Goal: Transaction & Acquisition: Purchase product/service

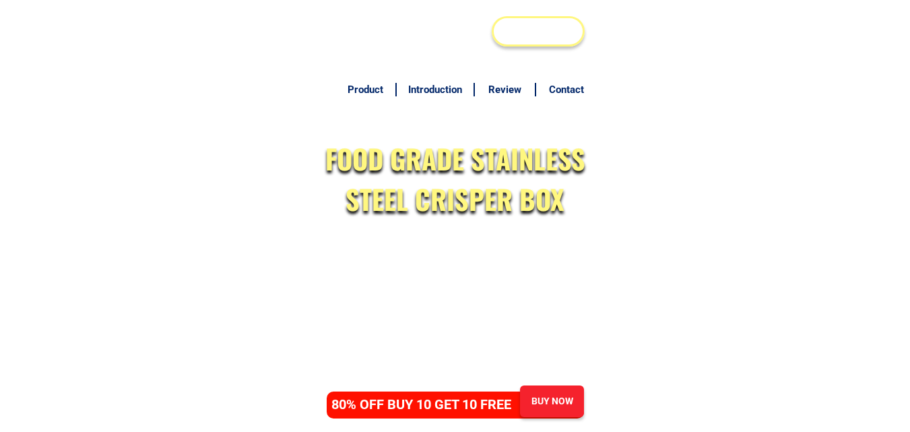
scroll to position [6569, 0]
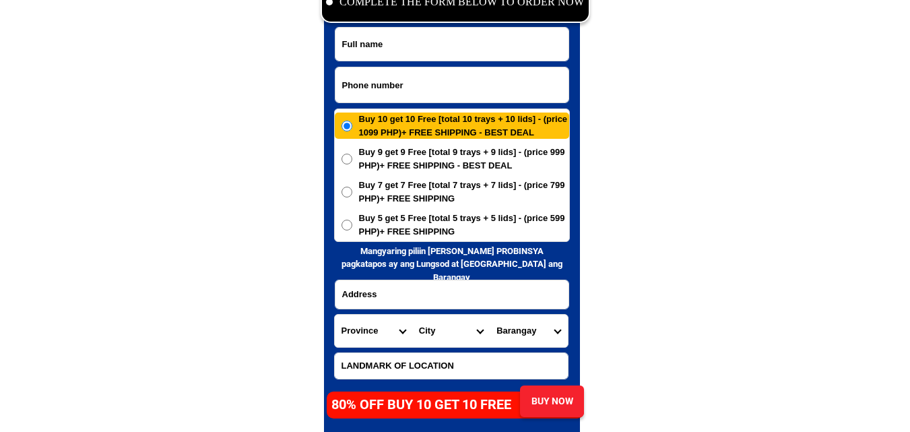
drag, startPoint x: 0, startPoint y: 0, endPoint x: 281, endPoint y: 3, distance: 280.9
click at [399, 89] on input "Input phone_number" at bounding box center [451, 84] width 233 height 35
paste input "09469488630"
type input "09469488630"
click at [417, 39] on input "Input full_name" at bounding box center [451, 44] width 233 height 33
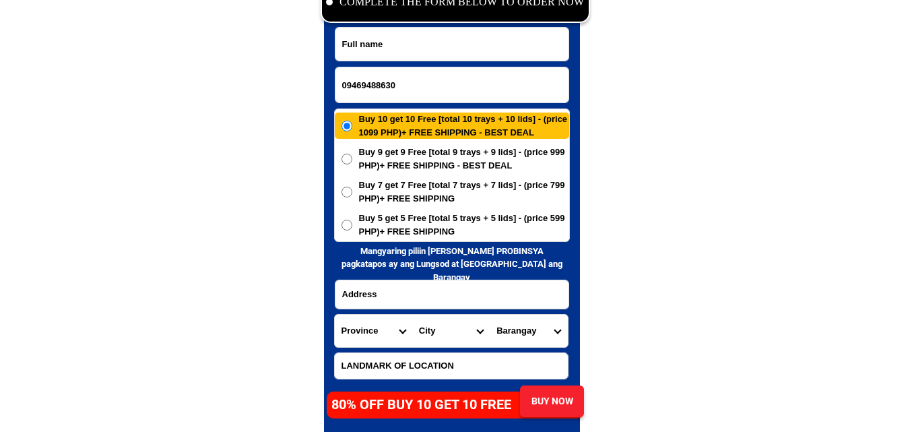
paste input "Dhory Lat"
type input "Dhory Lat"
click at [464, 284] on input "Input address" at bounding box center [451, 294] width 233 height 28
paste input "[STREET_ADDRESS] norte malvar batangas near progrecive bank"
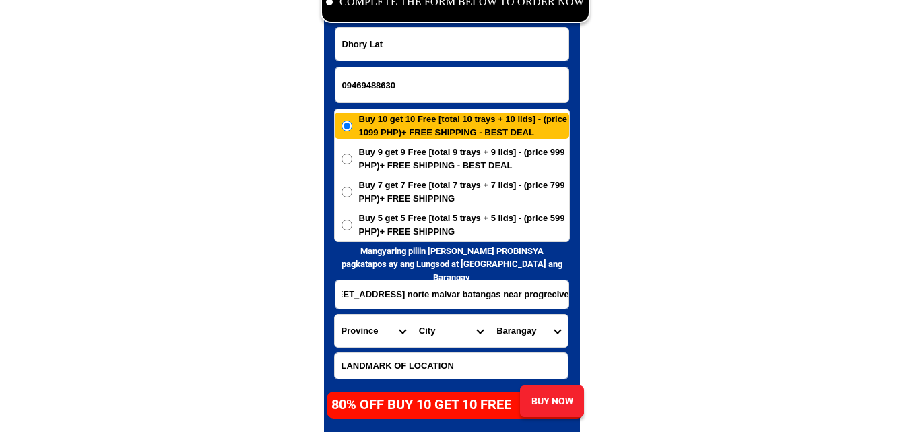
type input "[STREET_ADDRESS] norte malvar batangas near progrecive bank"
click at [364, 338] on select "Province [GEOGRAPHIC_DATA] [GEOGRAPHIC_DATA] [GEOGRAPHIC_DATA] [GEOGRAPHIC_DATA…" at bounding box center [373, 331] width 77 height 32
select select "63_695"
click at [335, 315] on select "Province [GEOGRAPHIC_DATA] [GEOGRAPHIC_DATA] [GEOGRAPHIC_DATA] [GEOGRAPHIC_DATA…" at bounding box center [373, 331] width 77 height 32
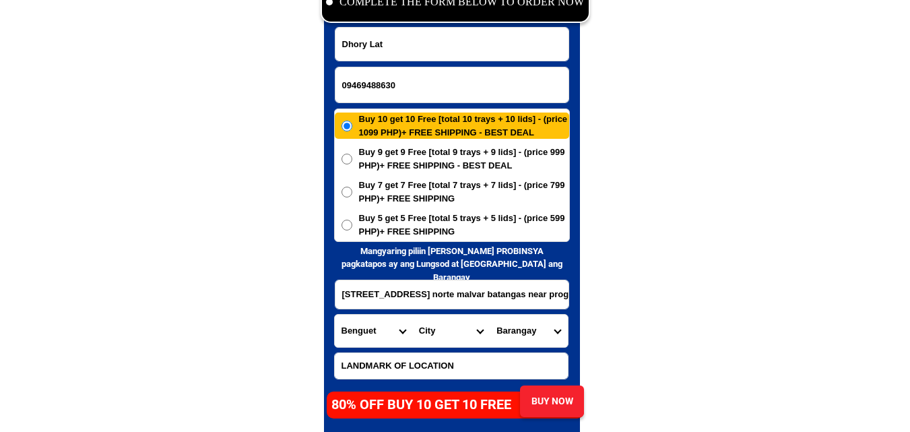
click at [445, 330] on select "City Atok [GEOGRAPHIC_DATA]-city [GEOGRAPHIC_DATA] [GEOGRAPHIC_DATA] Buguias It…" at bounding box center [450, 331] width 77 height 32
select select "63_6953565"
click at [449, 330] on select "City Atok [GEOGRAPHIC_DATA]-city [GEOGRAPHIC_DATA] [GEOGRAPHIC_DATA] Buguias It…" at bounding box center [450, 331] width 77 height 32
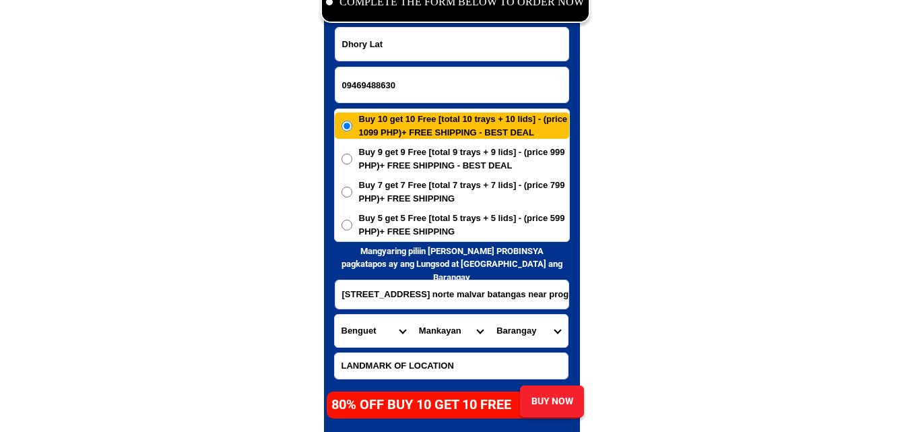
click at [379, 334] on select "Province [GEOGRAPHIC_DATA] [GEOGRAPHIC_DATA] [GEOGRAPHIC_DATA] [GEOGRAPHIC_DATA…" at bounding box center [373, 331] width 77 height 32
select select "63_108"
click at [335, 315] on select "Province [GEOGRAPHIC_DATA] [GEOGRAPHIC_DATA] [GEOGRAPHIC_DATA] [GEOGRAPHIC_DATA…" at bounding box center [373, 331] width 77 height 32
click at [432, 324] on select "City Agoncillo Alitagtag Allacapan [GEOGRAPHIC_DATA] [GEOGRAPHIC_DATA]-balete […" at bounding box center [450, 331] width 77 height 32
select select "63_1085510"
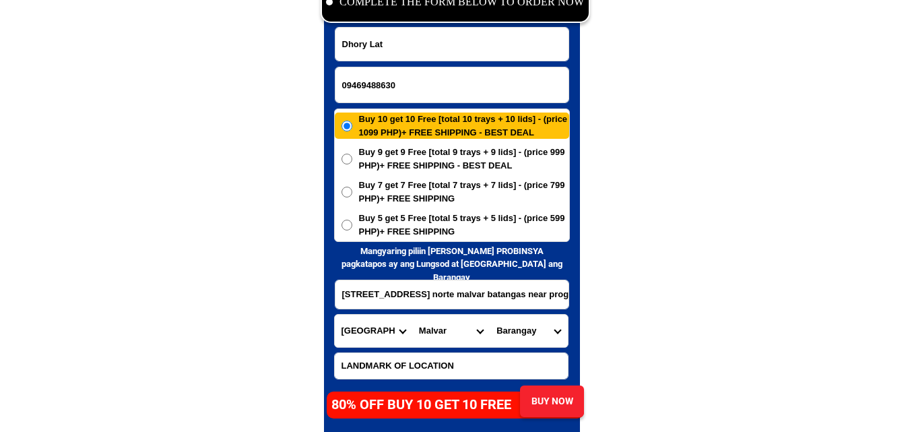
click at [412, 315] on select "City Agoncillo Alitagtag Allacapan [GEOGRAPHIC_DATA] [GEOGRAPHIC_DATA]-balete […" at bounding box center [450, 331] width 77 height 32
click at [530, 335] on select "Barangay Bagong pook Bilucao ([GEOGRAPHIC_DATA][PERSON_NAME]) [GEOGRAPHIC_DATA]…" at bounding box center [528, 331] width 77 height 32
select select "63_10855109672"
click at [490, 315] on select "Barangay Bagong pook Bilucao ([GEOGRAPHIC_DATA][PERSON_NAME]) [GEOGRAPHIC_DATA]…" at bounding box center [528, 331] width 77 height 32
click at [427, 219] on span "Buy 5 get 5 Free [total 5 trays + 5 lids] - (price 599 PHP)+ FREE SHIPPING" at bounding box center [464, 225] width 210 height 26
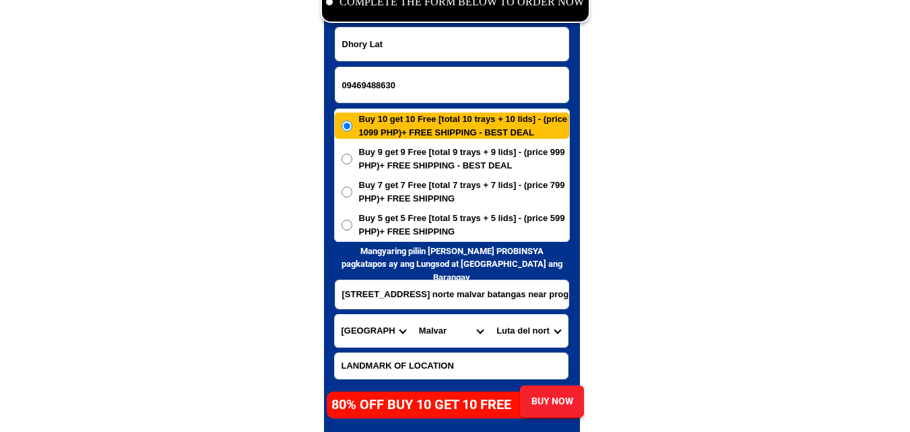
click at [352, 220] on input "Buy 5 get 5 Free [total 5 trays + 5 lids] - (price 599 PHP)+ FREE SHIPPING" at bounding box center [347, 225] width 11 height 11
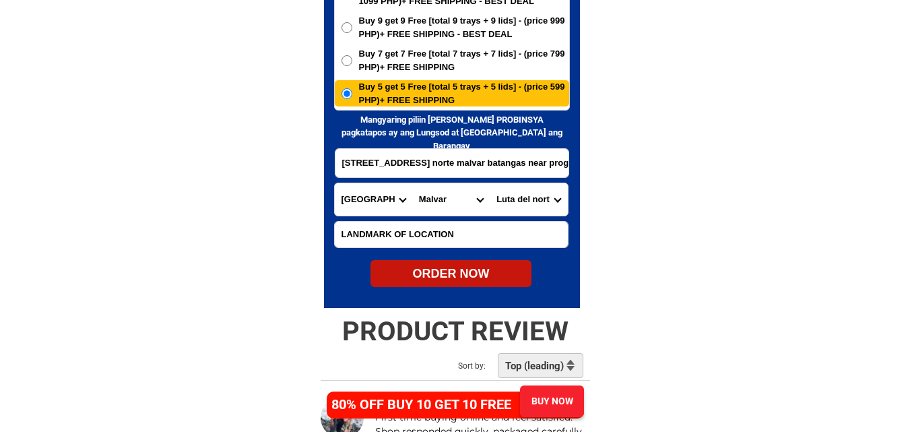
scroll to position [6704, 0]
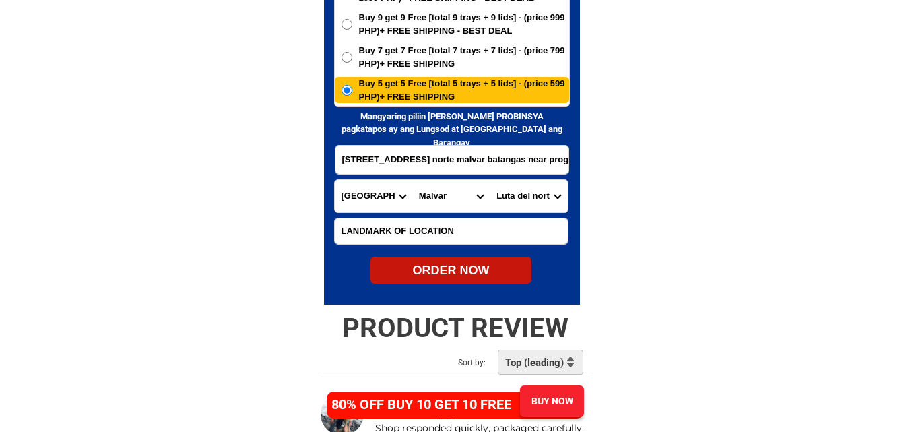
click at [467, 269] on div "ORDER NOW" at bounding box center [451, 270] width 161 height 18
radio input "true"
